Goal: Task Accomplishment & Management: Manage account settings

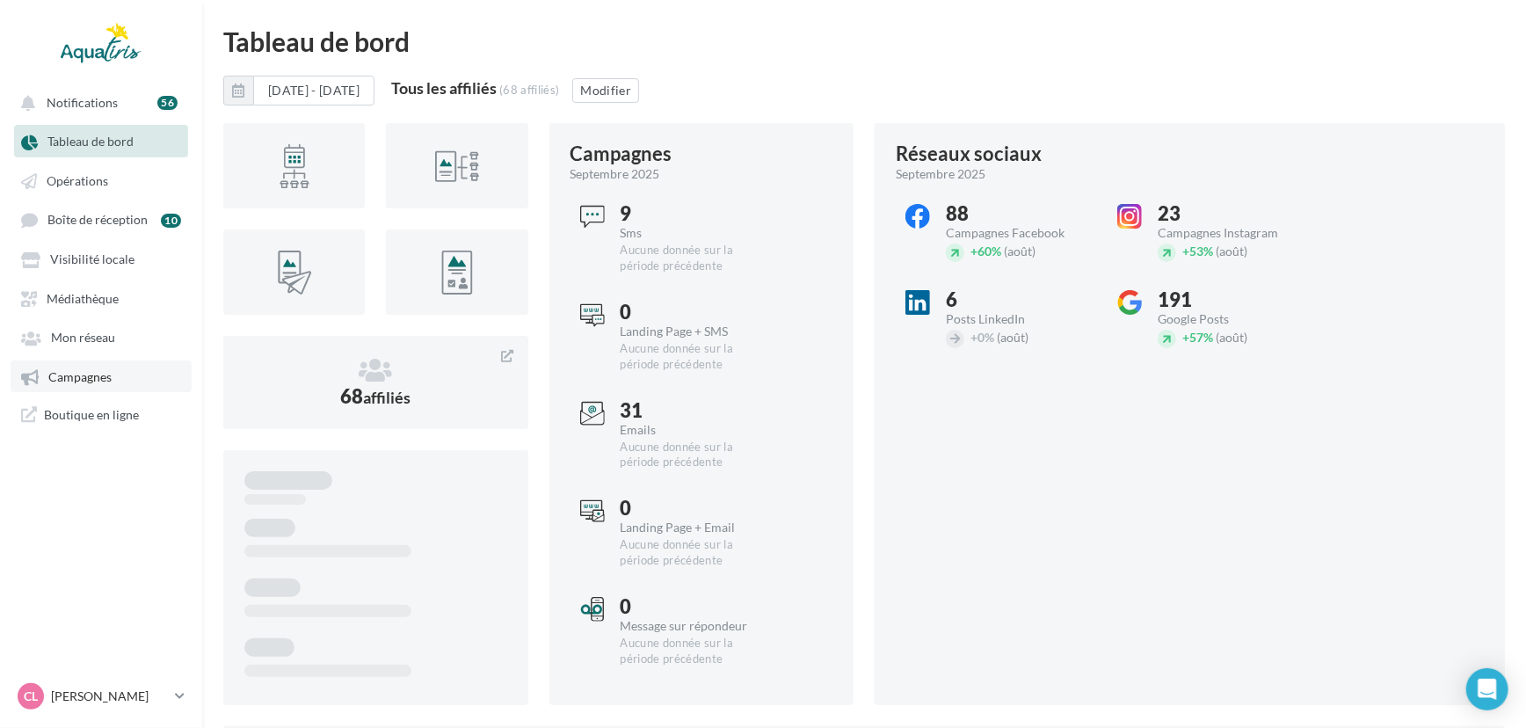
click at [113, 378] on link "Campagnes" at bounding box center [101, 376] width 181 height 32
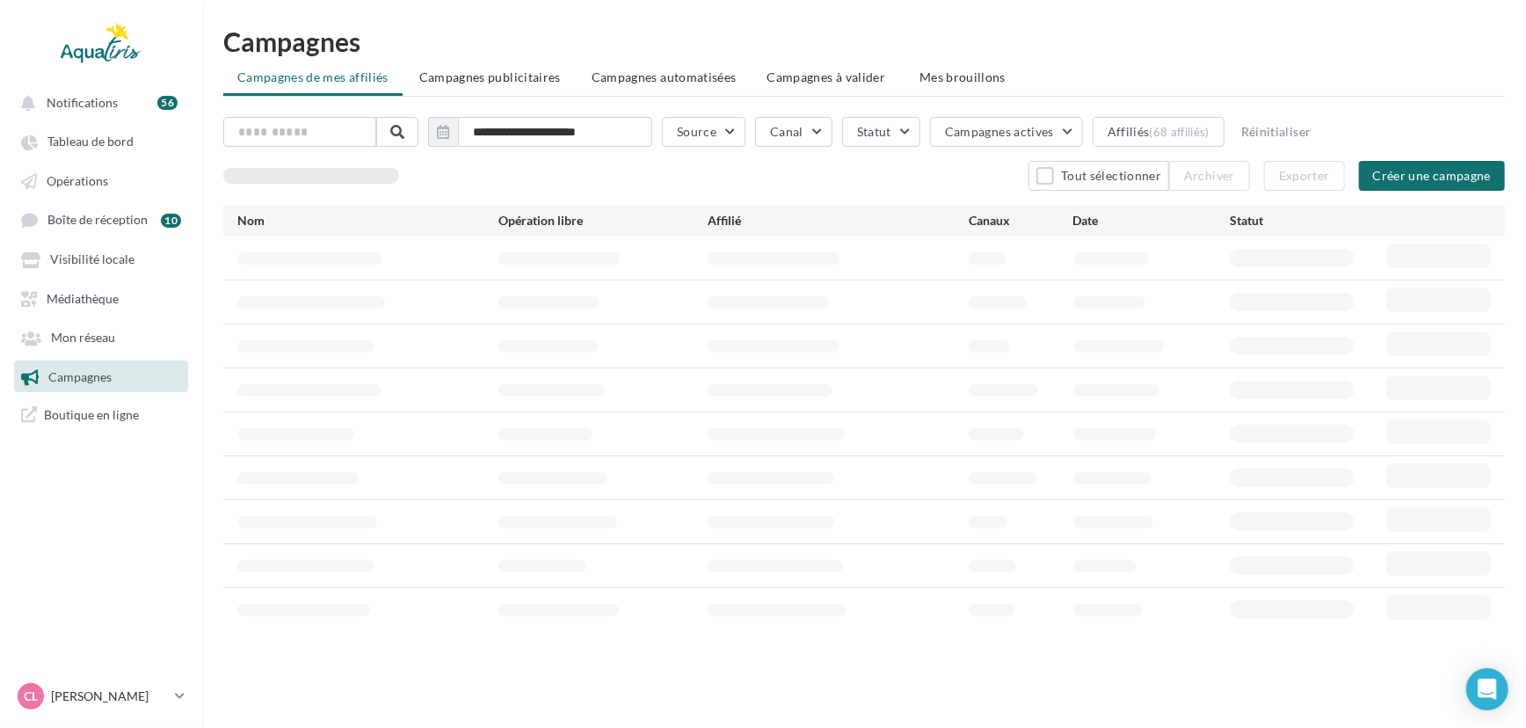
click at [844, 84] on span "Campagnes à valider" at bounding box center [826, 78] width 119 height 18
